Goal: Book appointment/travel/reservation

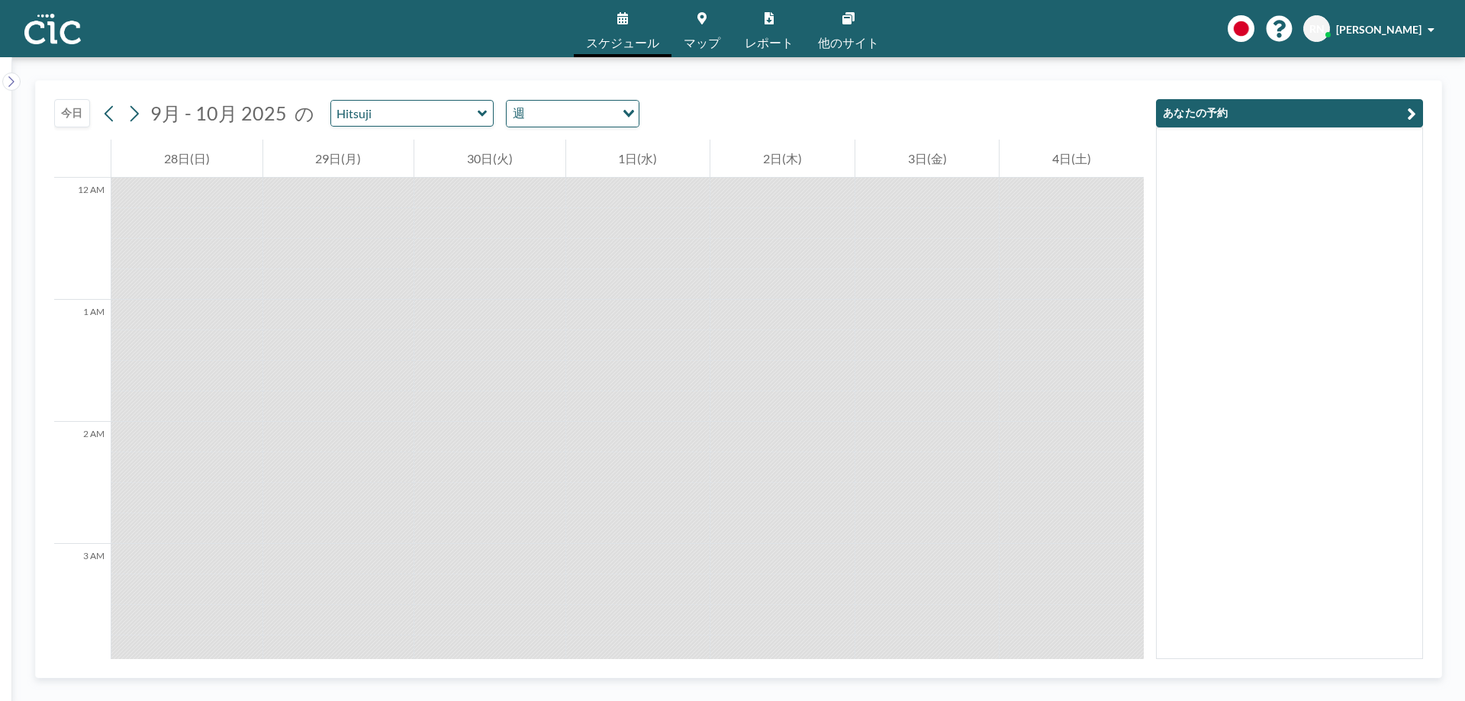
scroll to position [1583, 0]
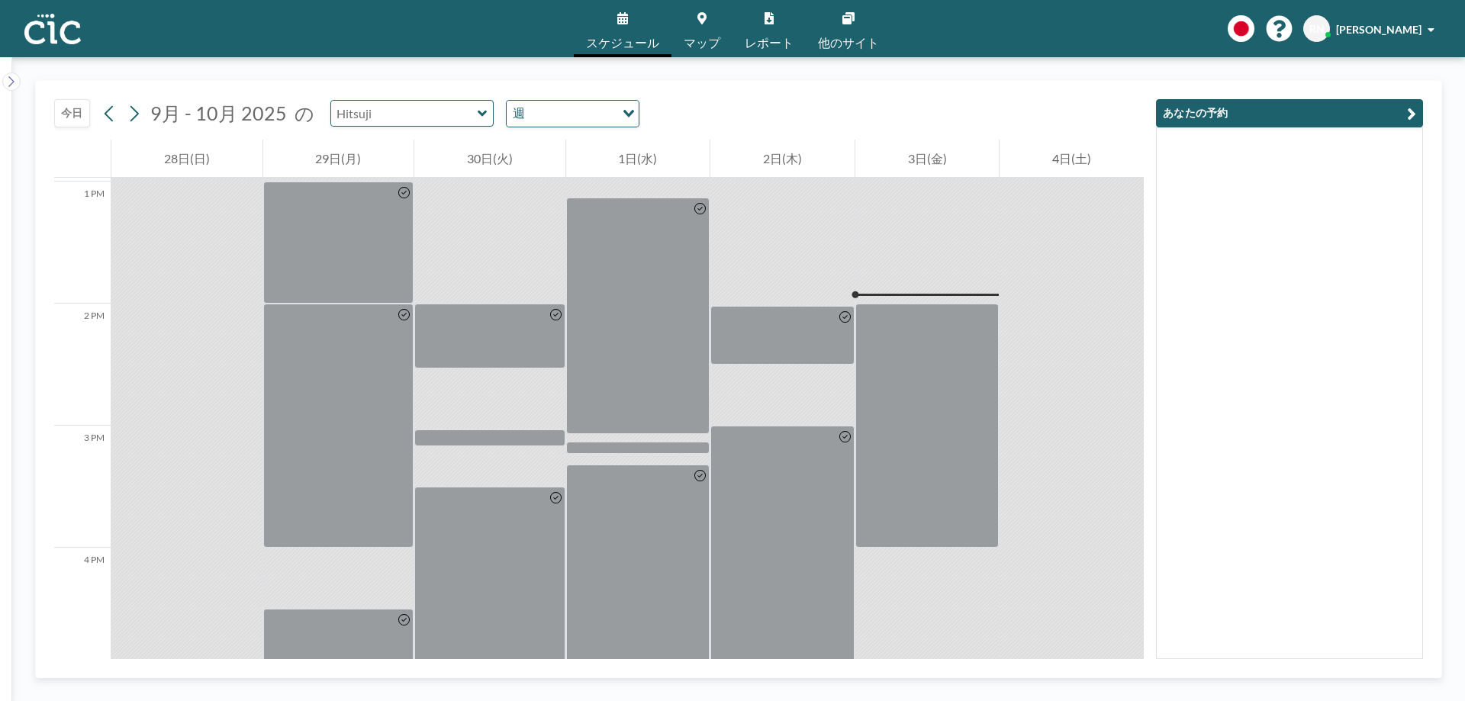
click at [445, 115] on input "text" at bounding box center [404, 113] width 146 height 25
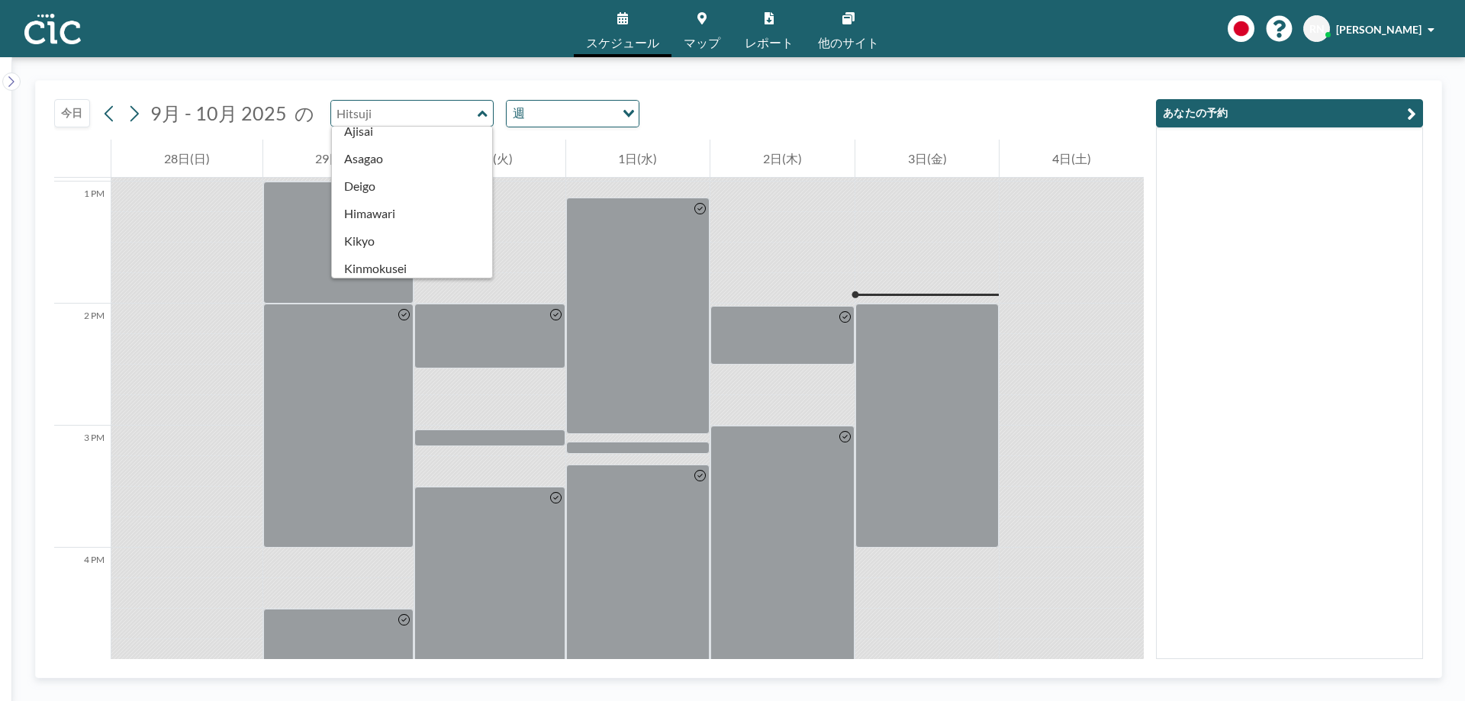
scroll to position [342, 0]
type input "Deigo"
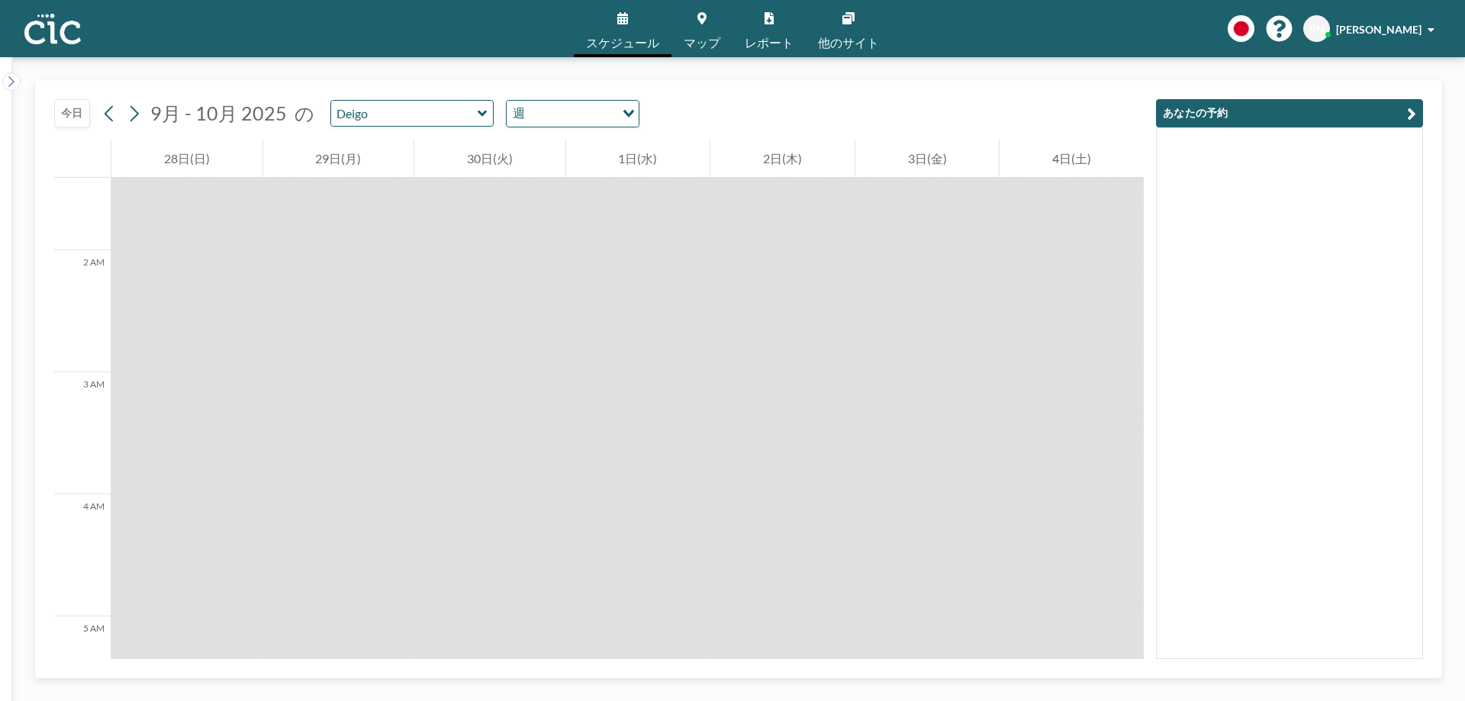
scroll to position [0, 0]
click at [132, 103] on icon at bounding box center [134, 113] width 14 height 23
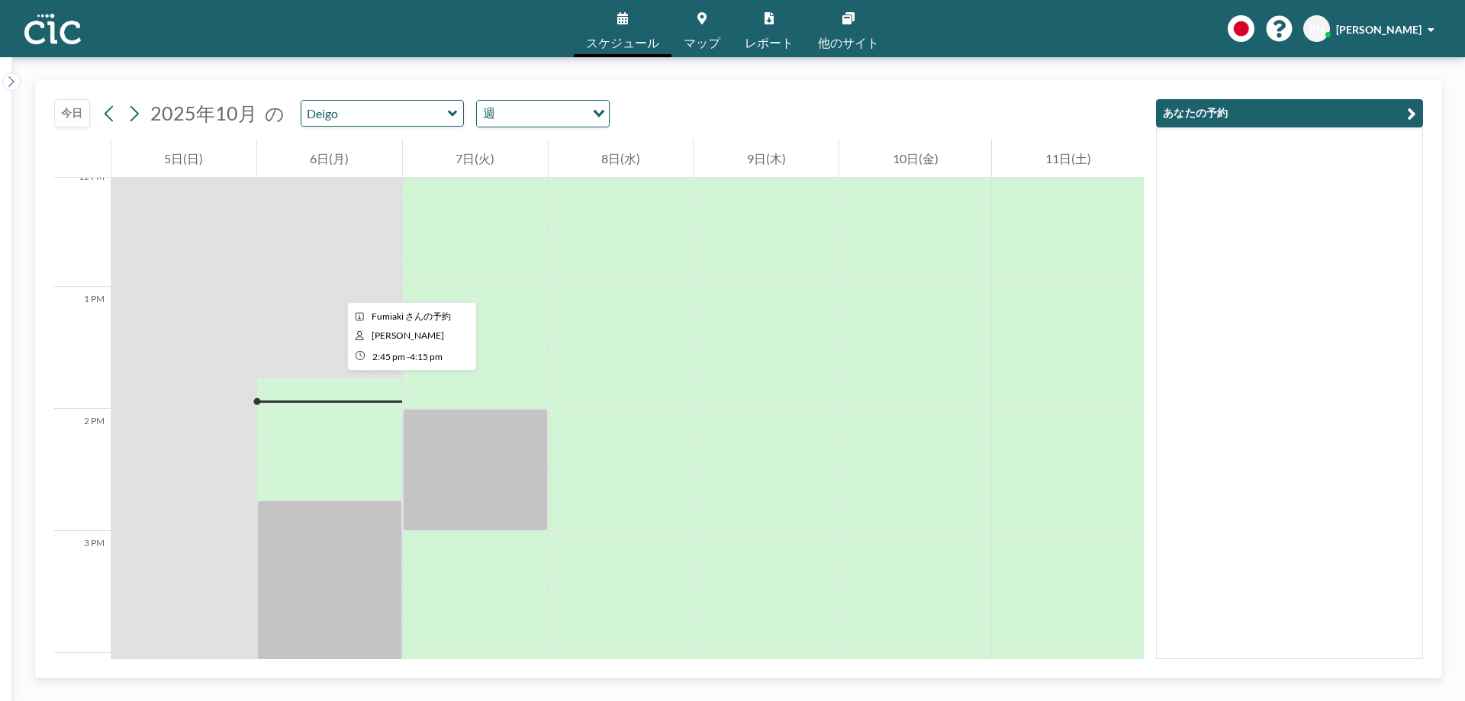
scroll to position [1476, 0]
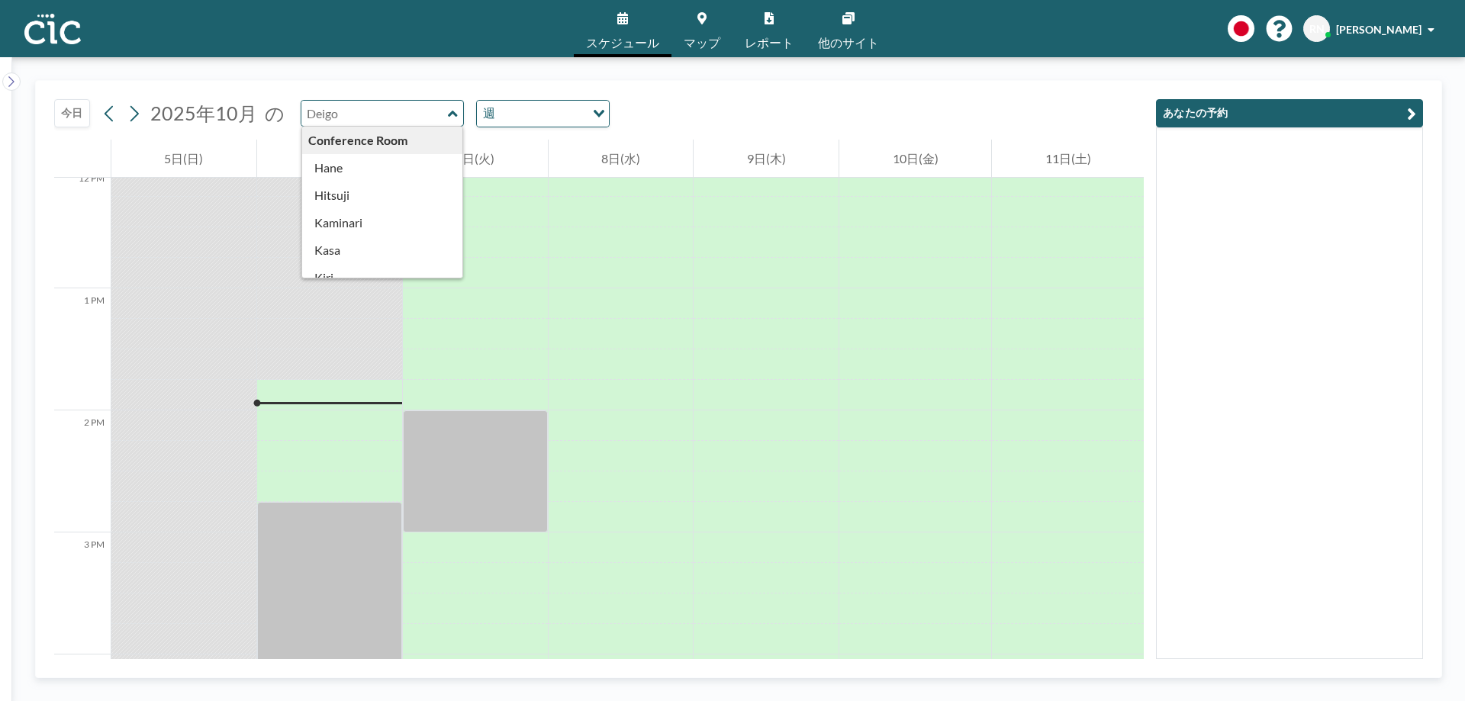
click at [406, 117] on input "text" at bounding box center [374, 113] width 146 height 25
type input "Asagao"
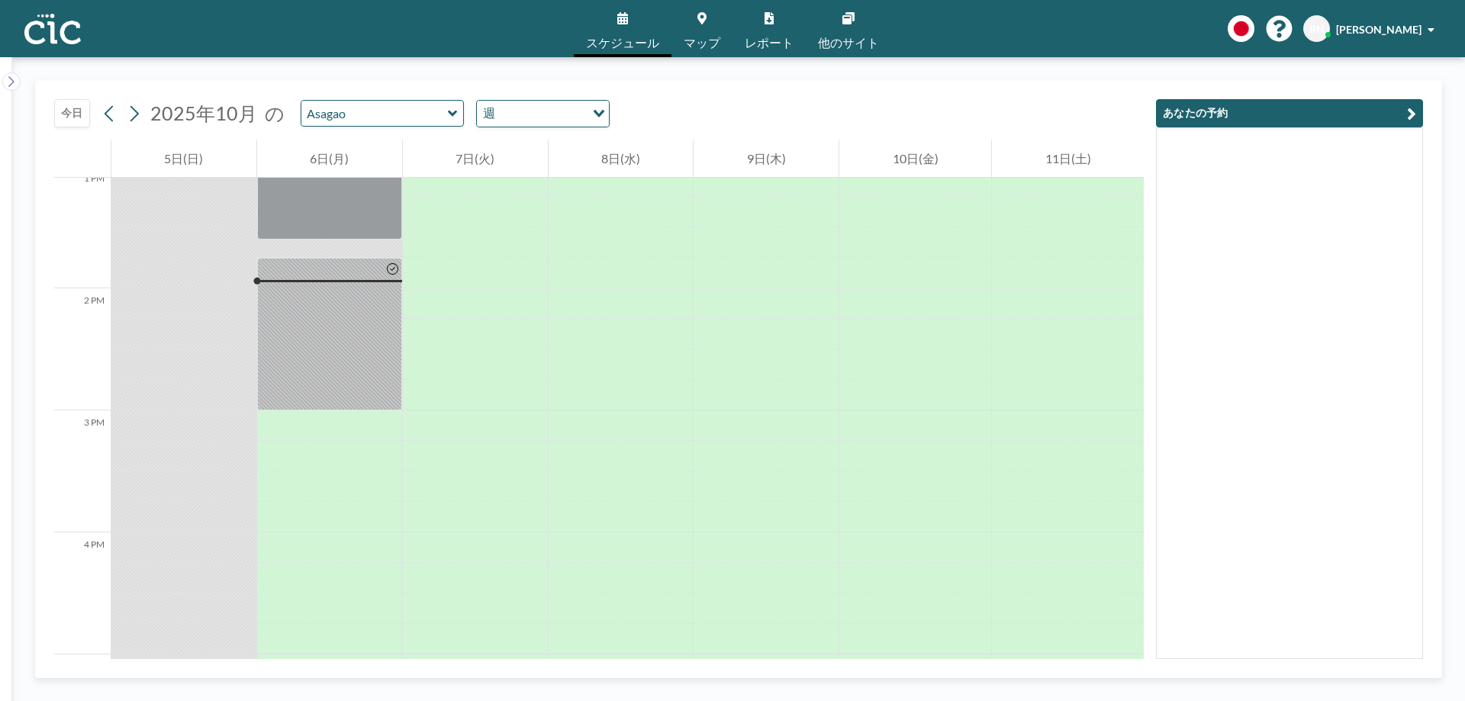
scroll to position [1596, 0]
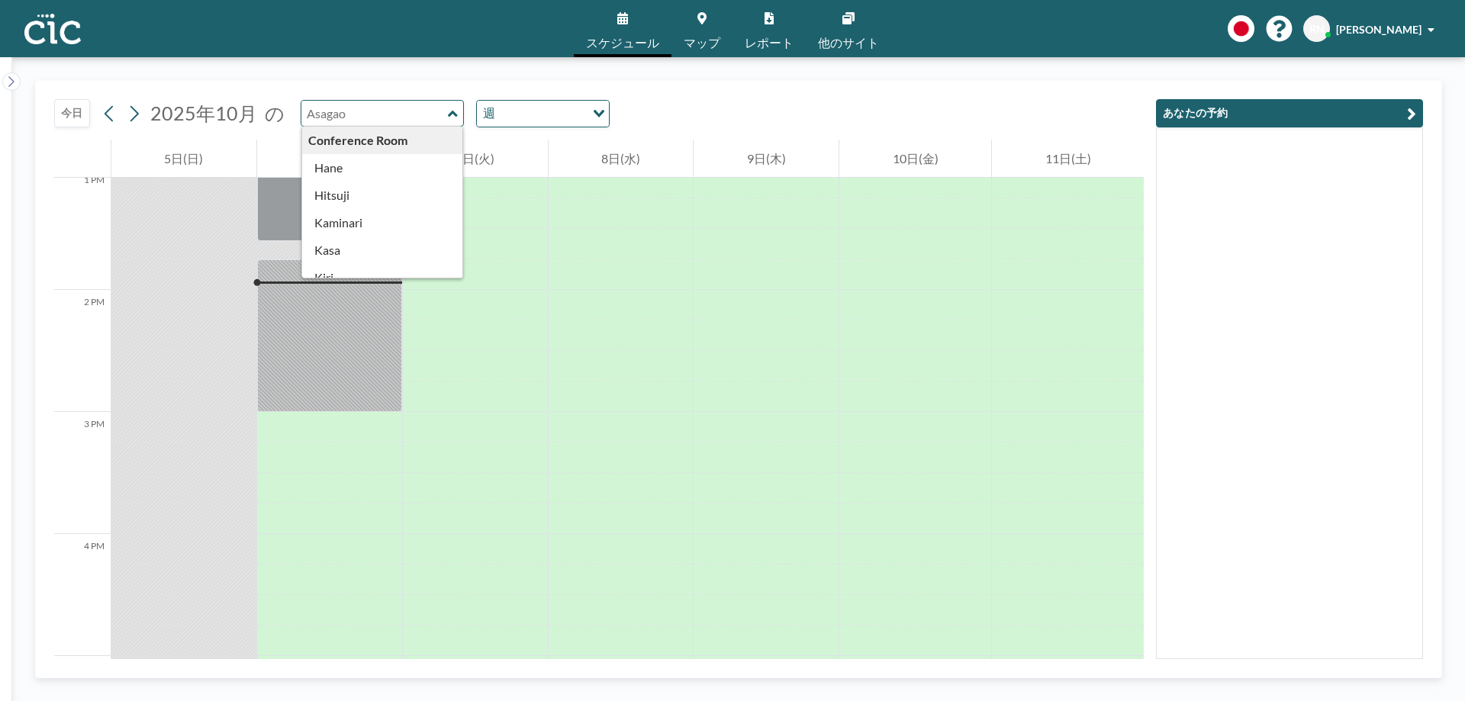
click at [394, 115] on input "text" at bounding box center [374, 113] width 146 height 25
type input "Asagao"
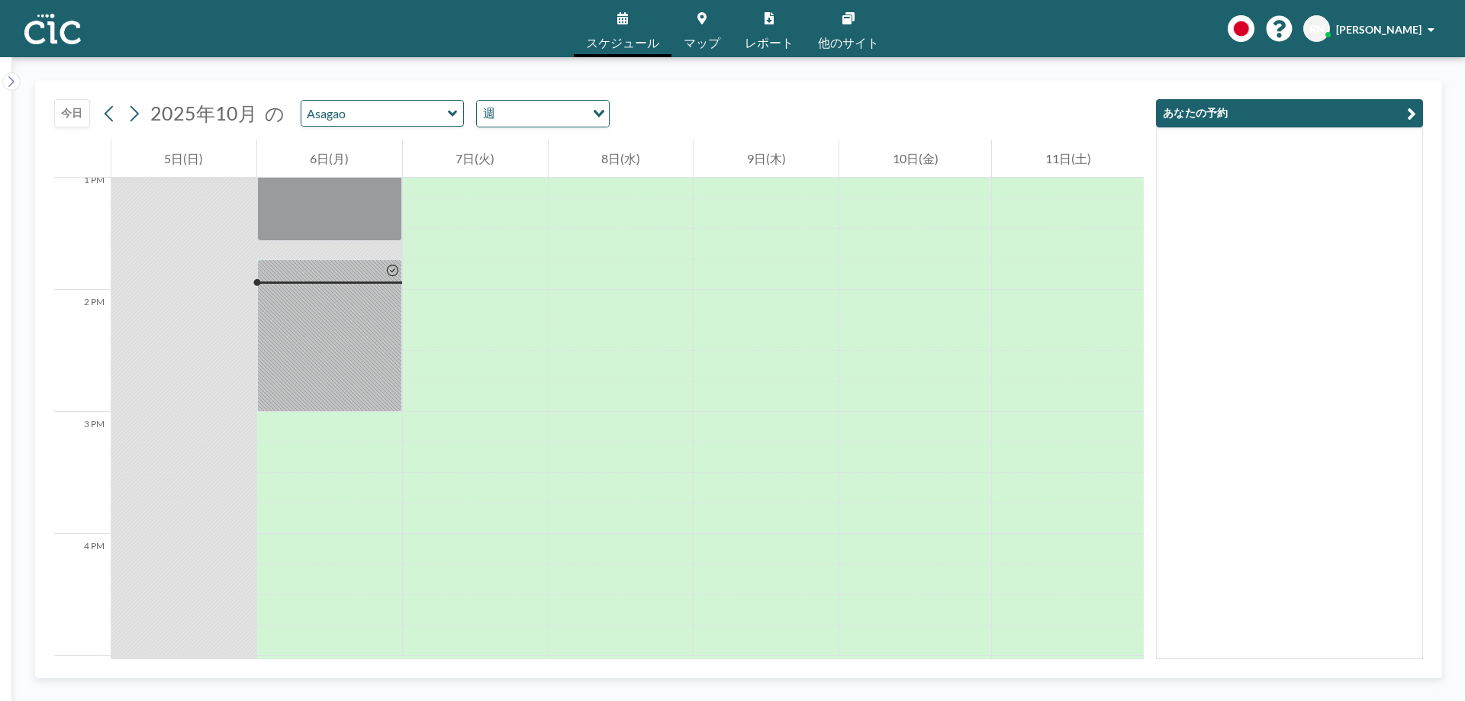
click at [693, 33] on link "マップ" at bounding box center [701, 28] width 61 height 57
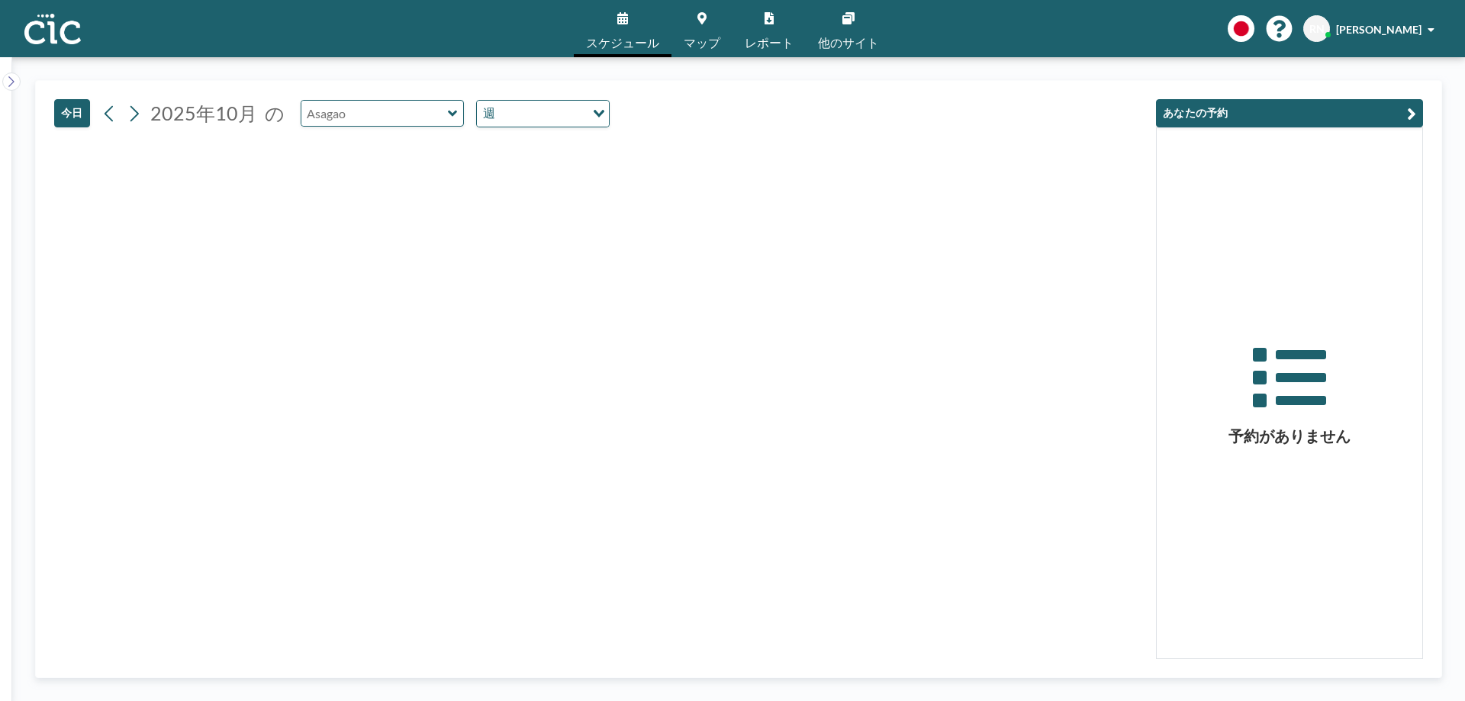
click at [433, 118] on input "text" at bounding box center [374, 113] width 146 height 25
type input "Kodemari"
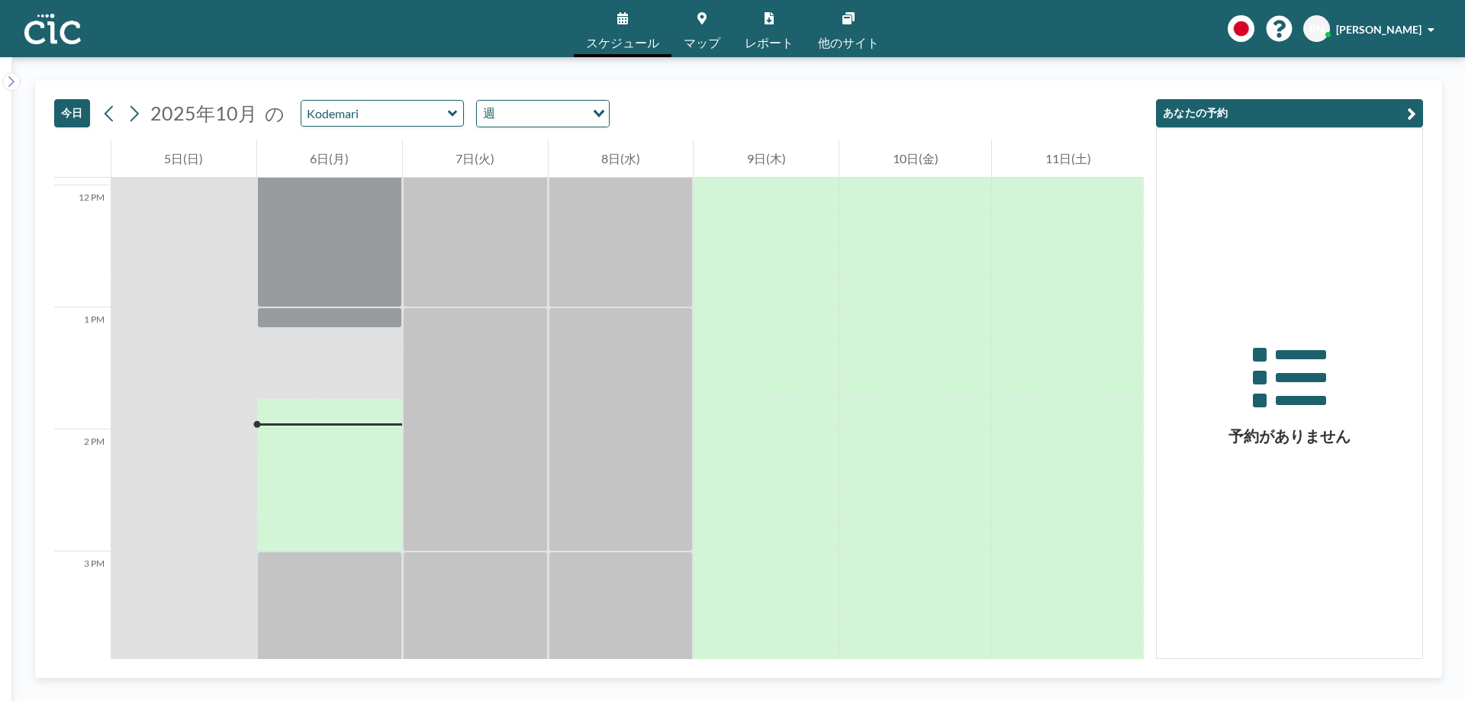
scroll to position [1458, 0]
click at [697, 40] on span "マップ" at bounding box center [701, 43] width 37 height 12
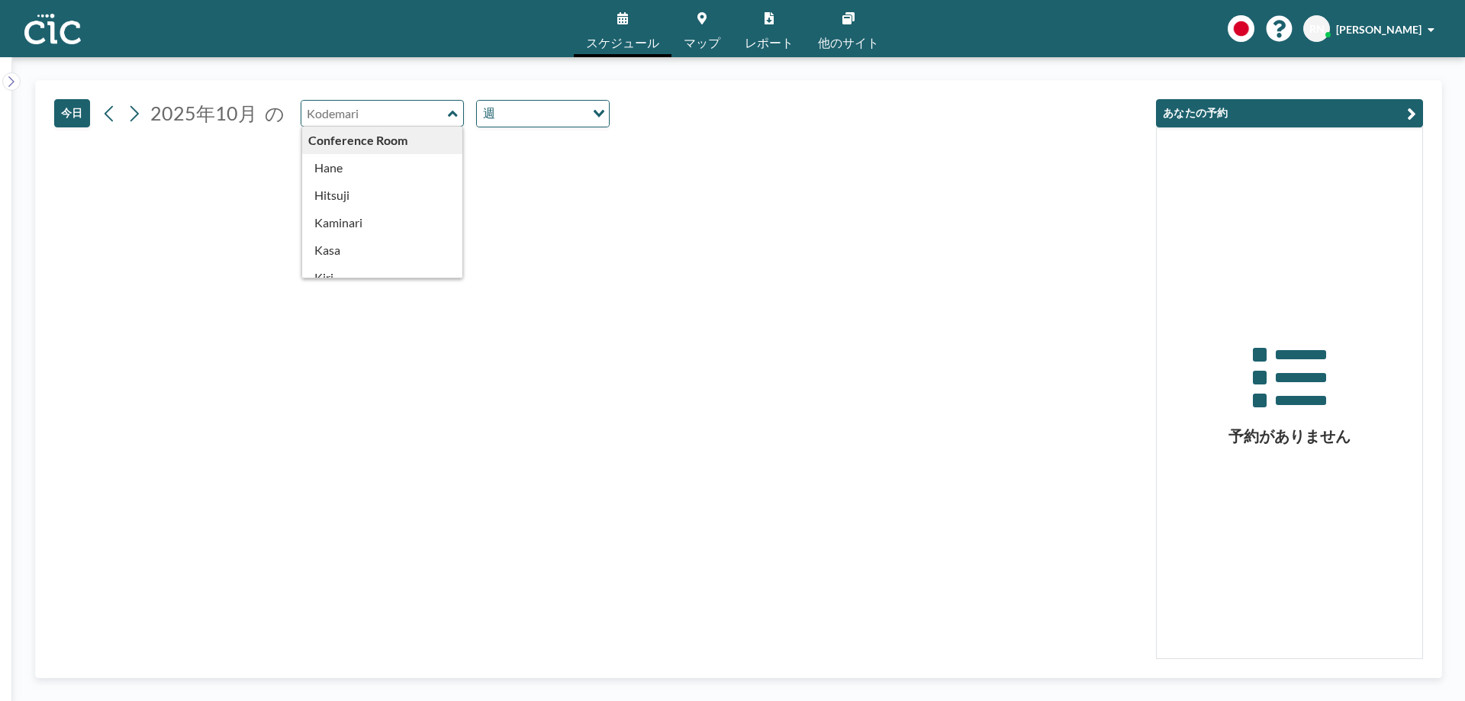
click at [423, 111] on input "text" at bounding box center [374, 113] width 146 height 25
type input "Renge"
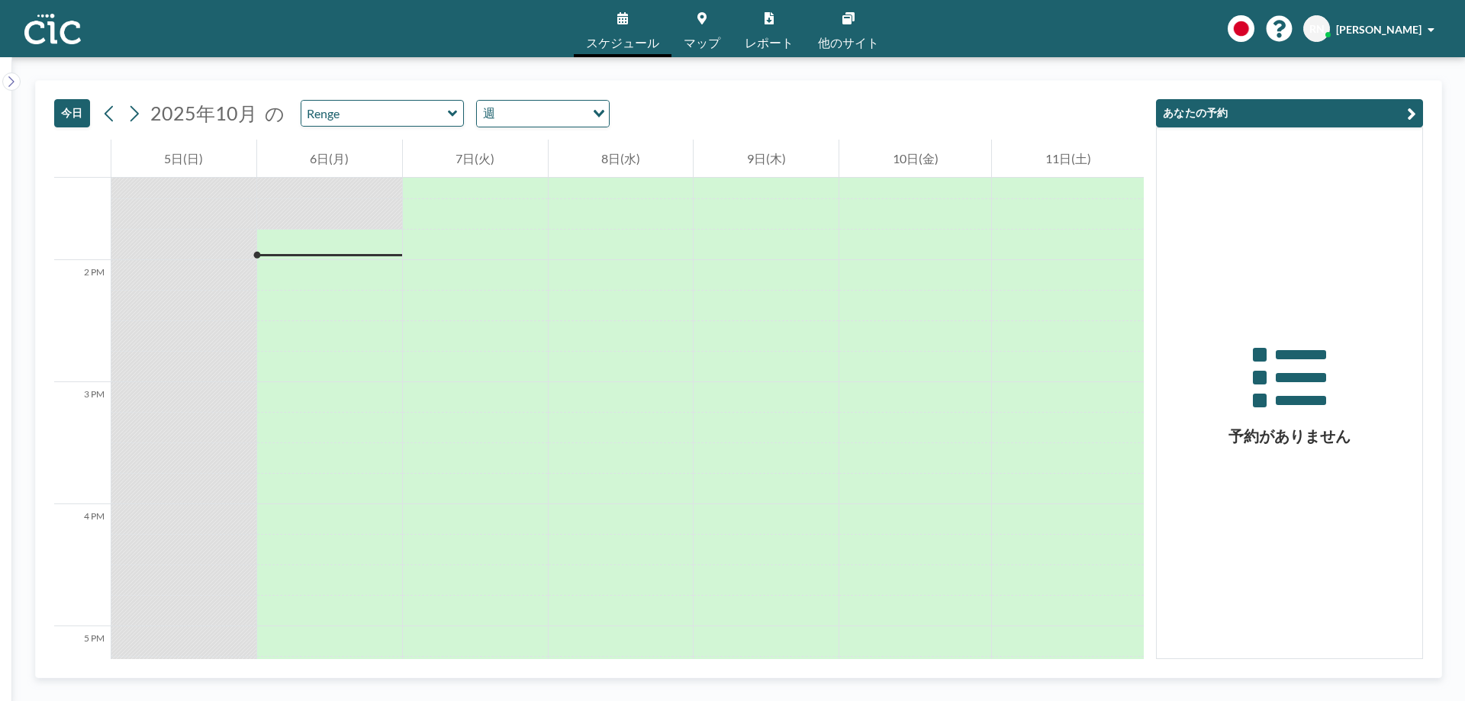
scroll to position [1561, 0]
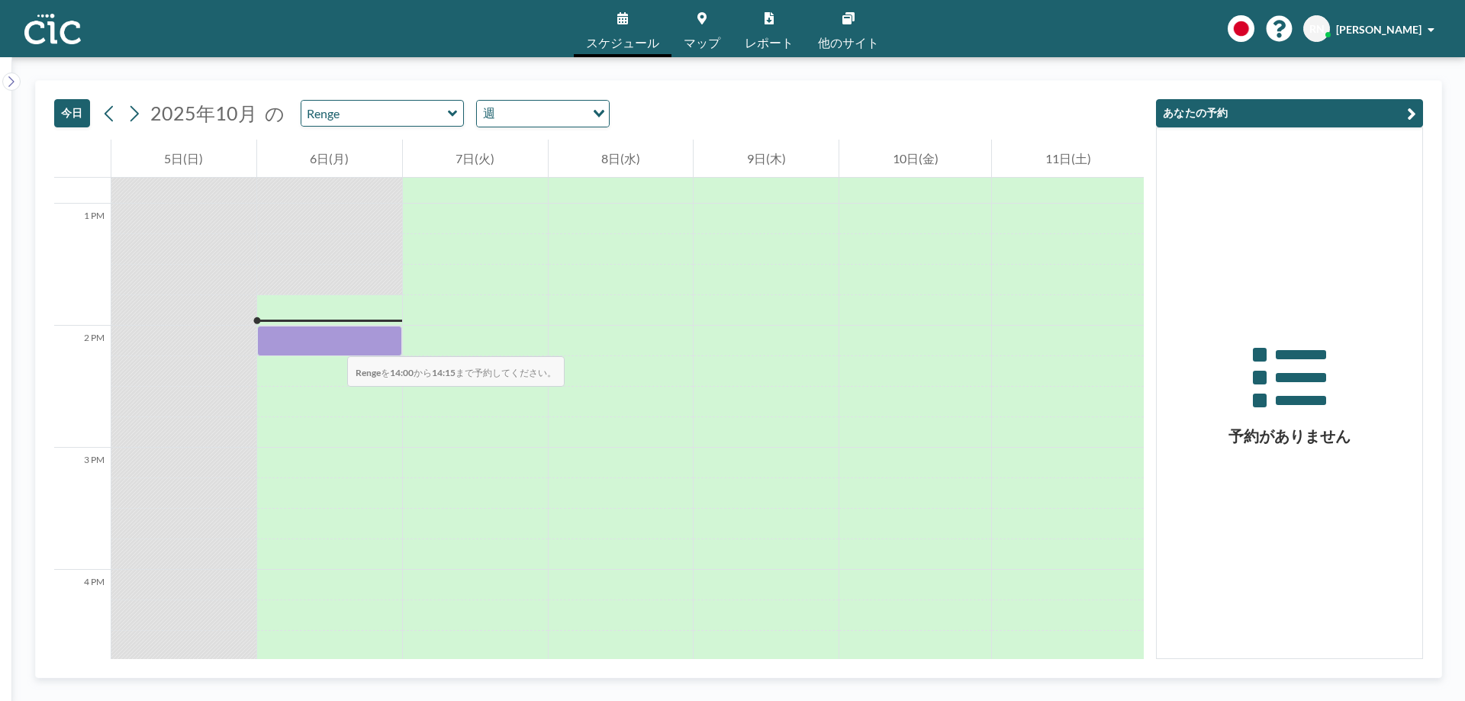
click at [332, 341] on div at bounding box center [329, 341] width 145 height 31
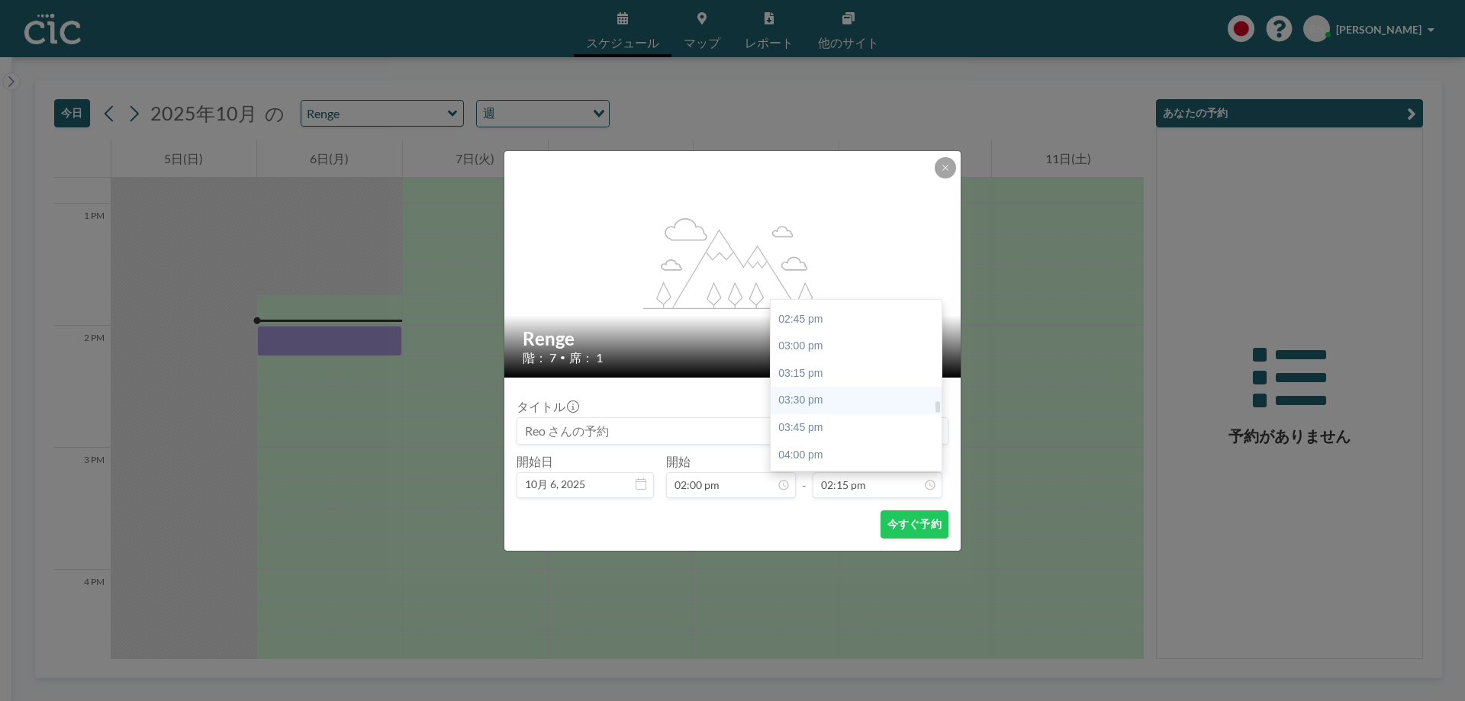
scroll to position [1597, 0]
click at [829, 449] on div "04:00 pm" at bounding box center [859, 453] width 178 height 27
type input "04:00 pm"
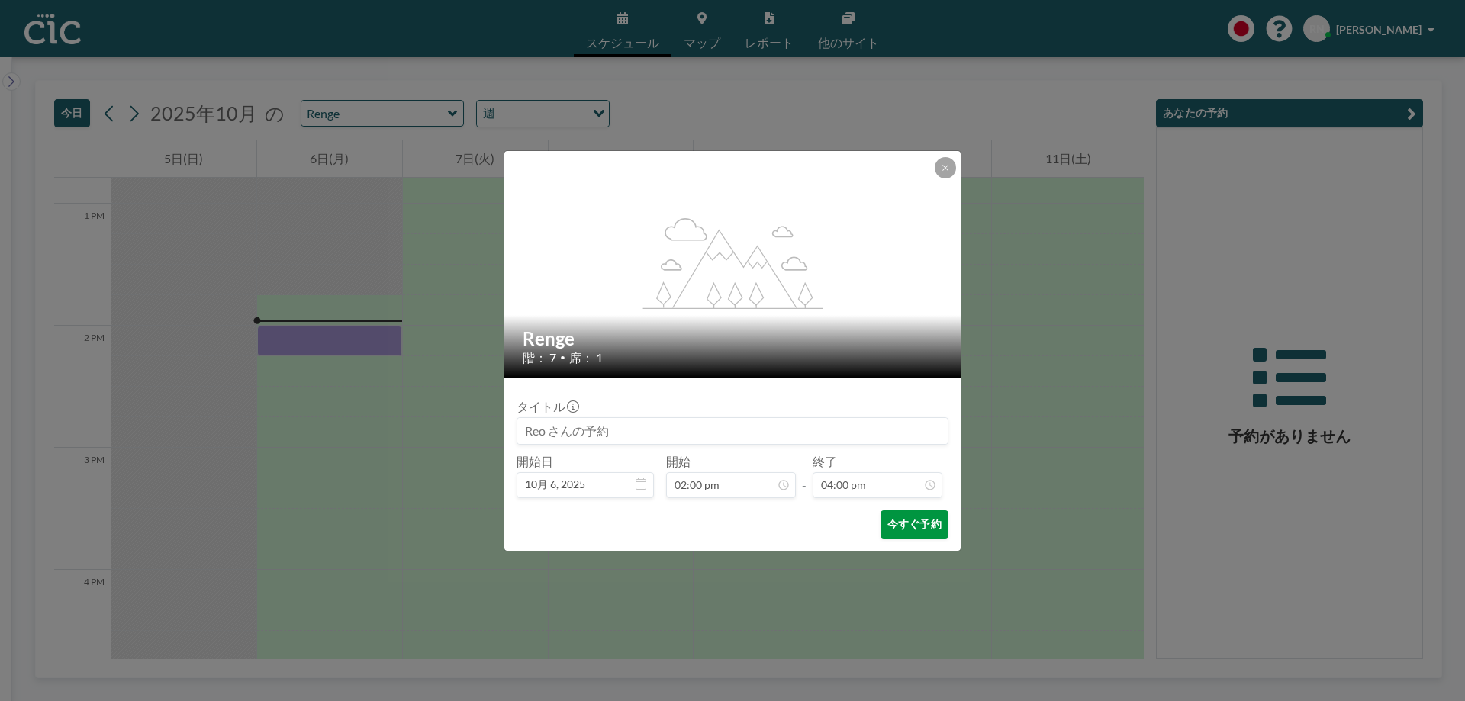
scroll to position [1738, 0]
click at [899, 529] on button "今すぐ予約" at bounding box center [914, 524] width 68 height 28
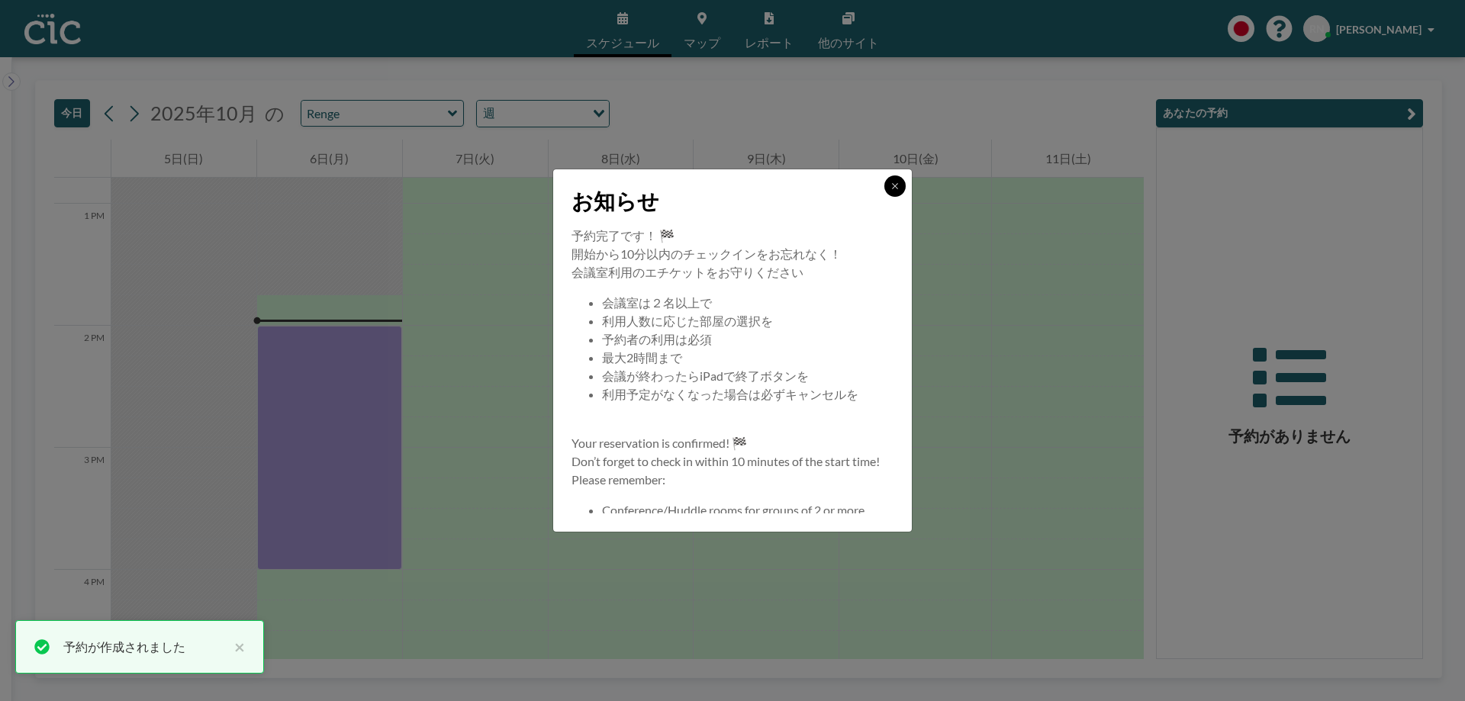
click at [895, 186] on icon at bounding box center [894, 185] width 5 height 5
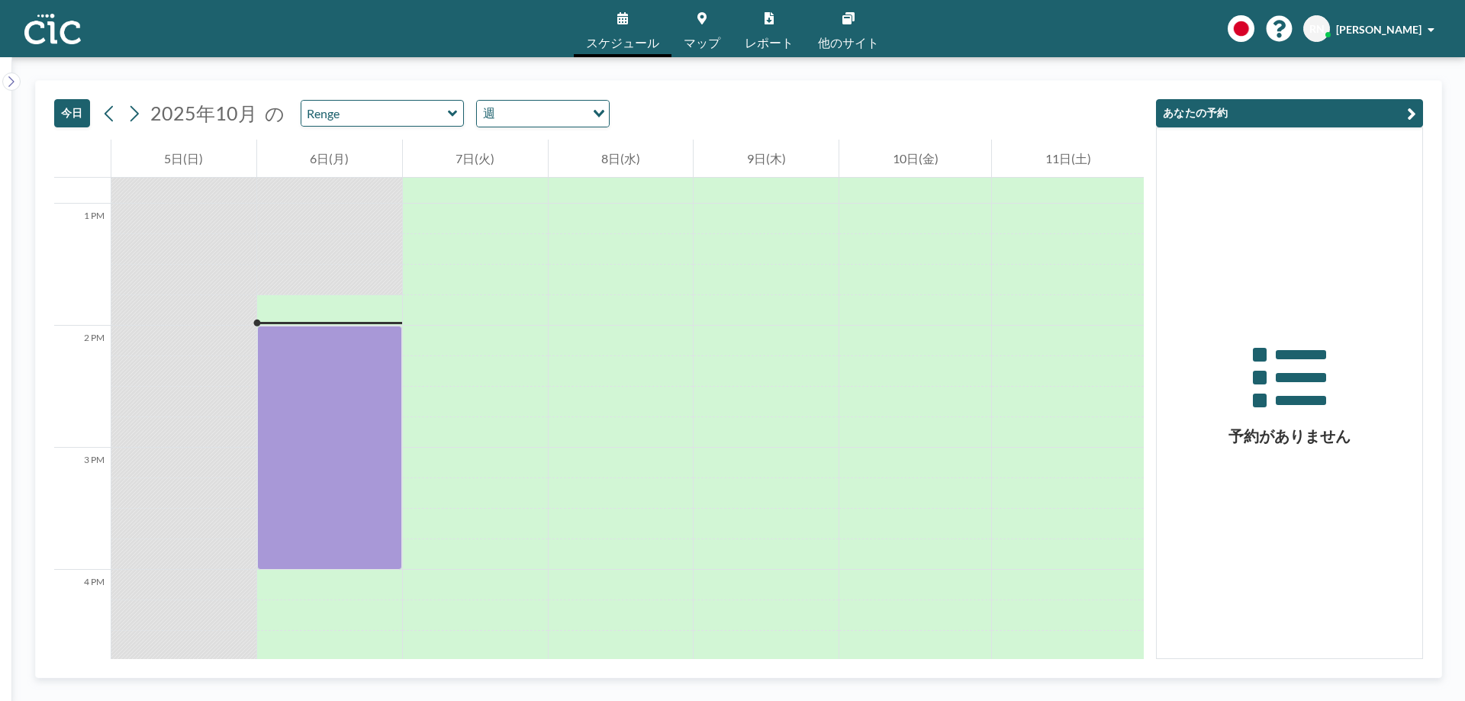
click at [721, 41] on link "マップ" at bounding box center [701, 28] width 61 height 57
